Goal: Find specific page/section: Find specific page/section

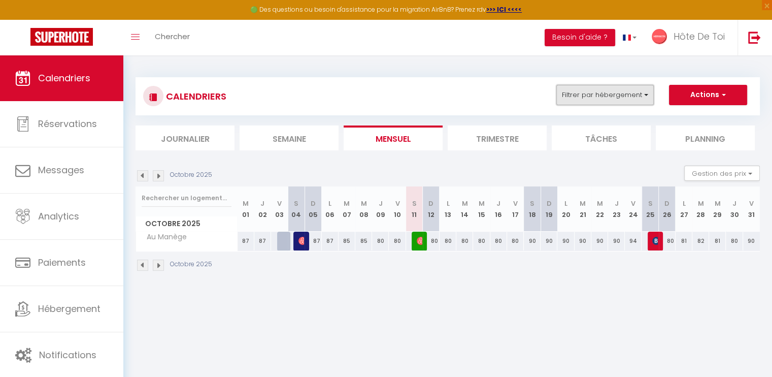
click at [643, 85] on button "Filtrer par hébergement" at bounding box center [606, 95] width 98 height 20
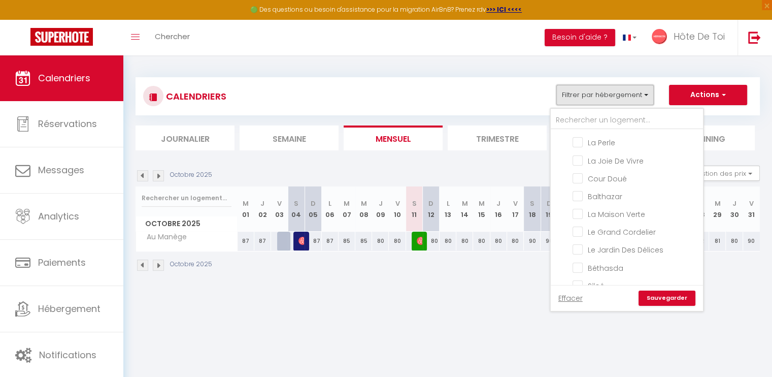
scroll to position [162, 0]
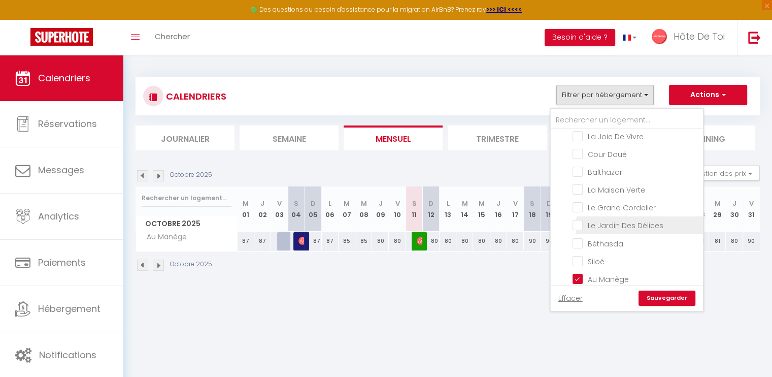
click at [581, 219] on input "Le Jardin Des Délices" at bounding box center [636, 224] width 127 height 10
checkbox input "true"
checkbox input "false"
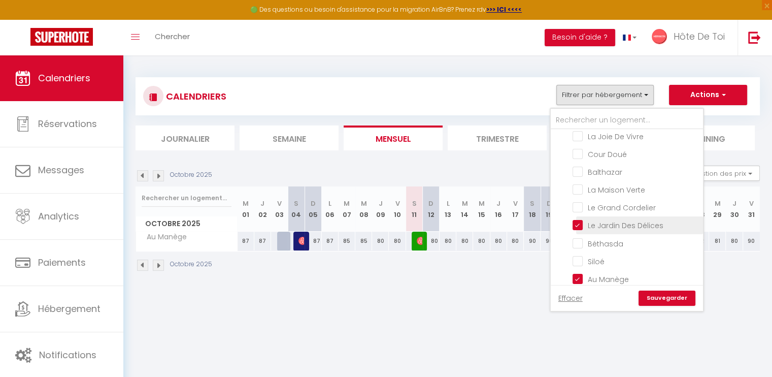
checkbox input "false"
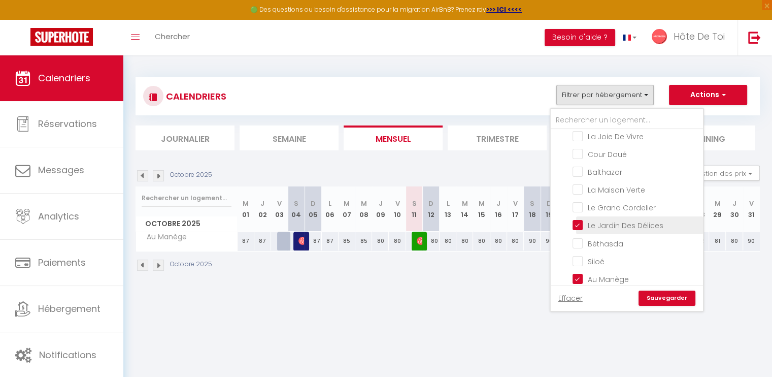
checkbox input "false"
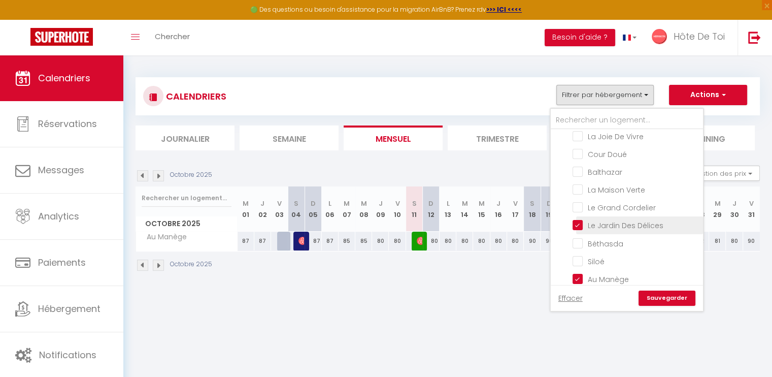
checkbox input "false"
click at [577, 273] on input "Au Manège" at bounding box center [636, 278] width 127 height 10
checkbox input "false"
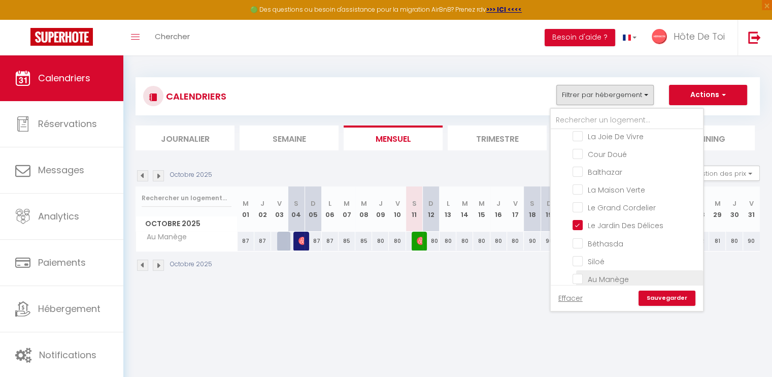
checkbox input "false"
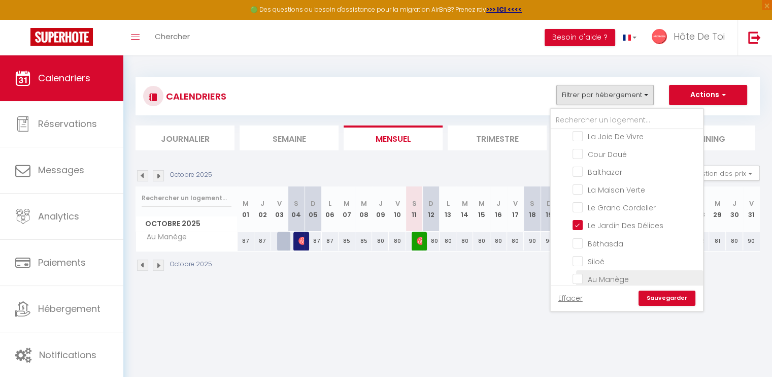
checkbox input "false"
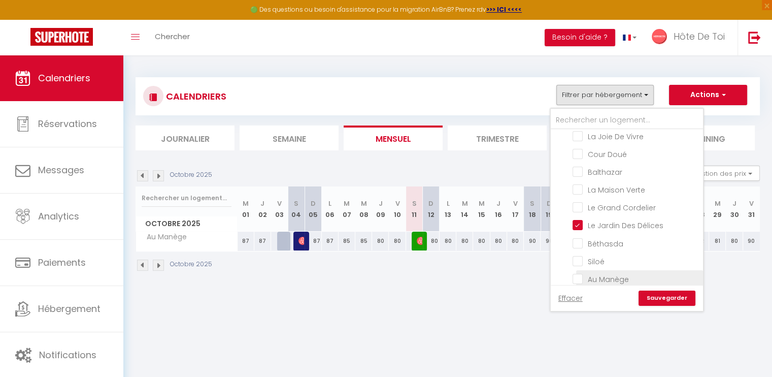
checkbox input "false"
click at [656, 298] on link "Sauvegarder" at bounding box center [667, 297] width 57 height 15
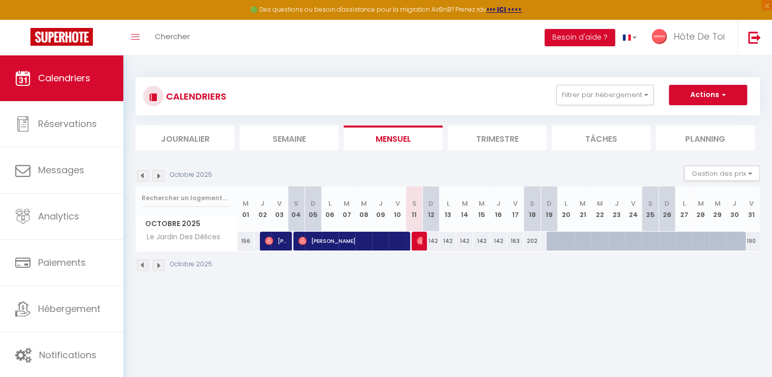
click at [144, 175] on img at bounding box center [142, 175] width 11 height 11
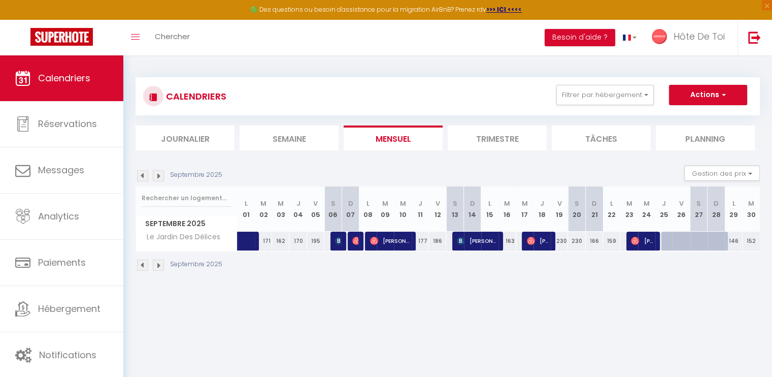
click at [144, 176] on img at bounding box center [142, 175] width 11 height 11
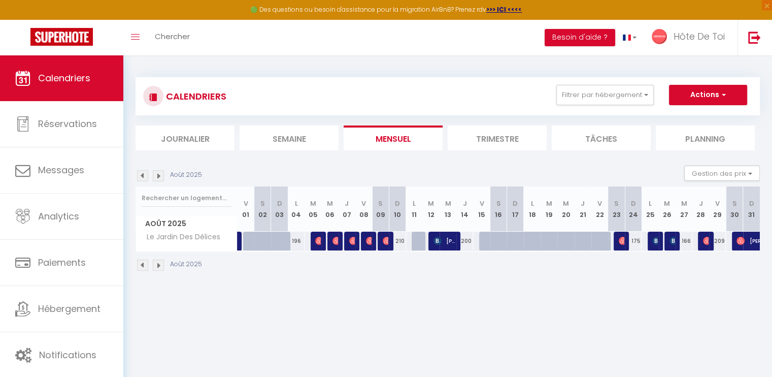
click at [158, 176] on img at bounding box center [158, 175] width 11 height 11
